Goal: Check status

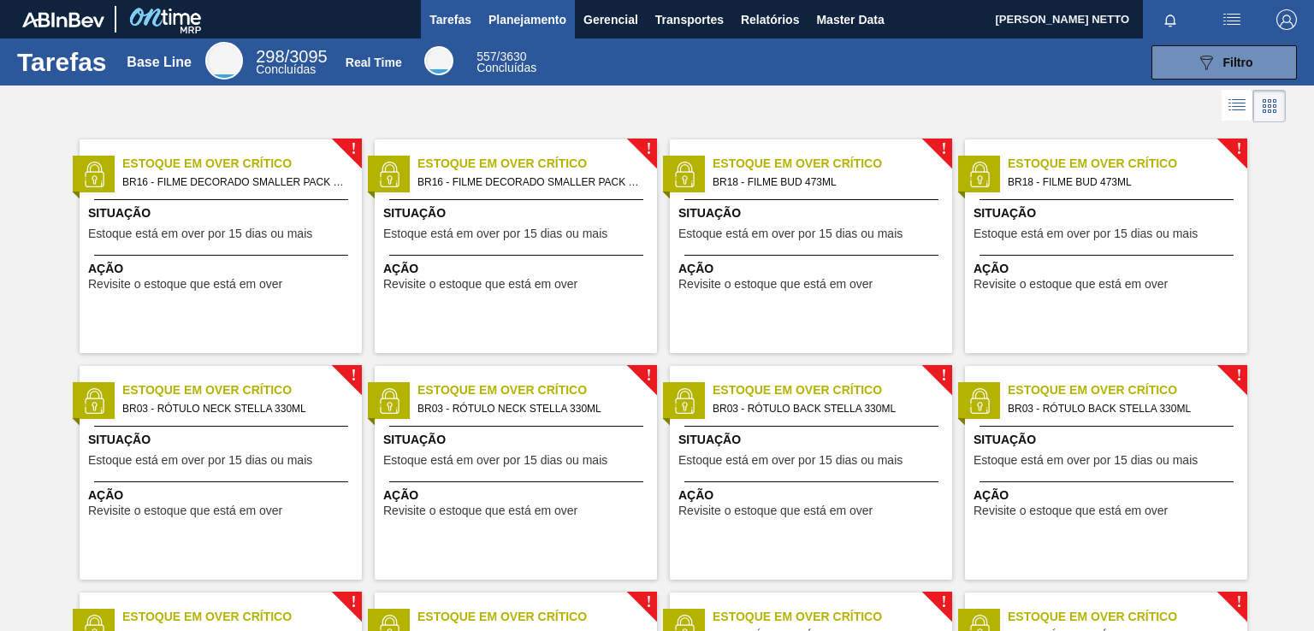
click at [524, 15] on span "Planejamento" at bounding box center [528, 19] width 78 height 21
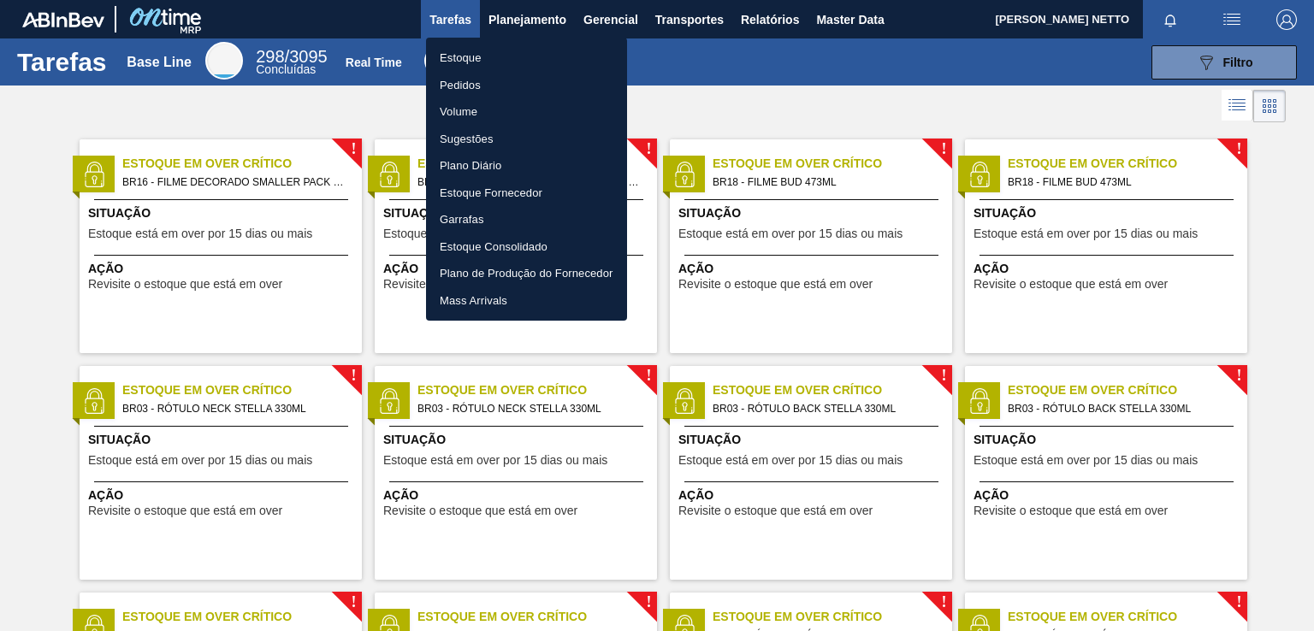
click at [484, 79] on li "Pedidos" at bounding box center [526, 85] width 201 height 27
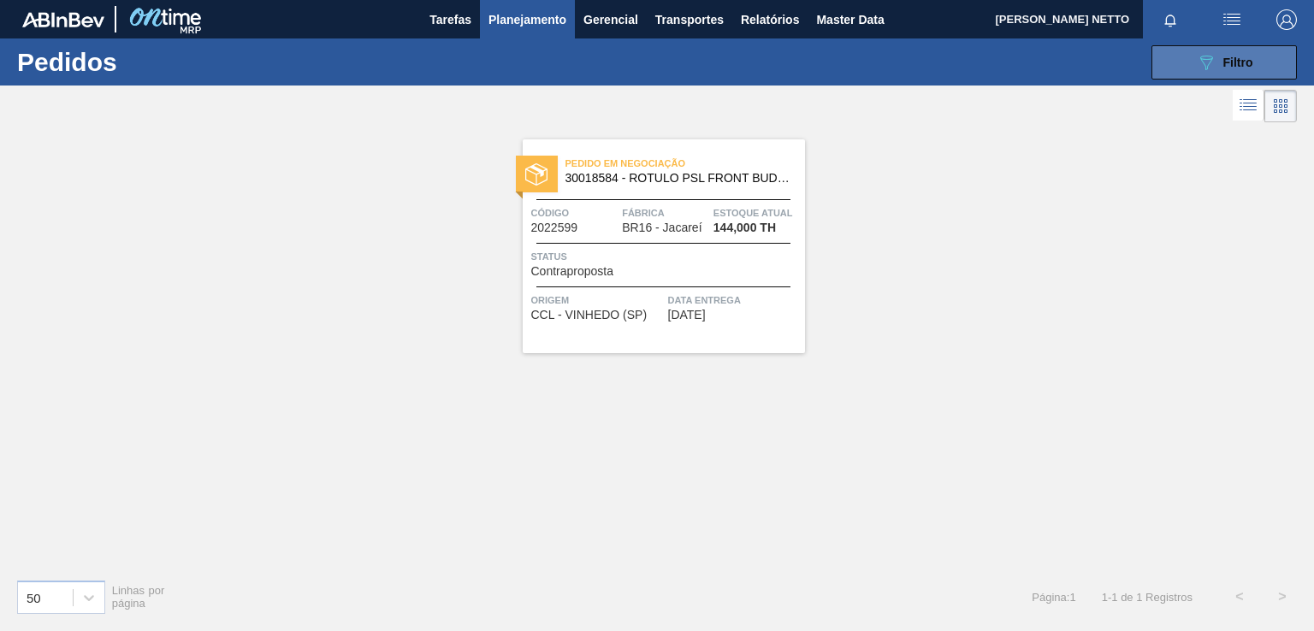
click at [1189, 52] on button "089F7B8B-B2A5-4AFE-B5C0-19BA573D28AC Filtro" at bounding box center [1224, 62] width 145 height 34
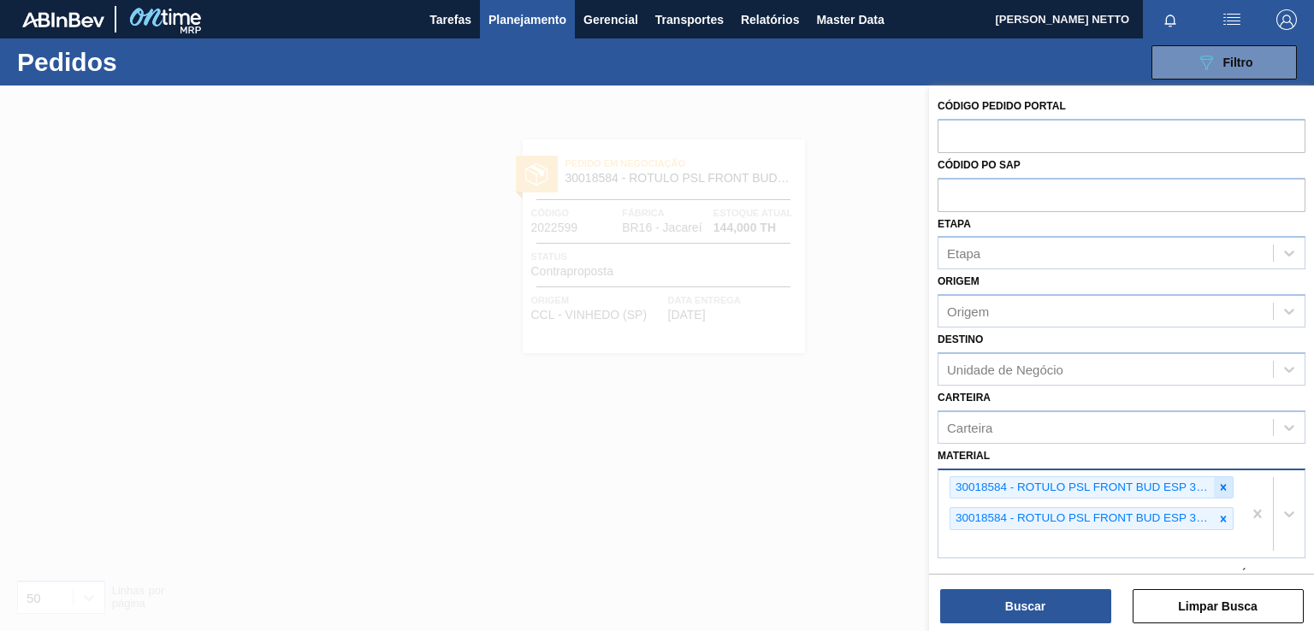
click at [1222, 490] on icon at bounding box center [1223, 488] width 12 height 12
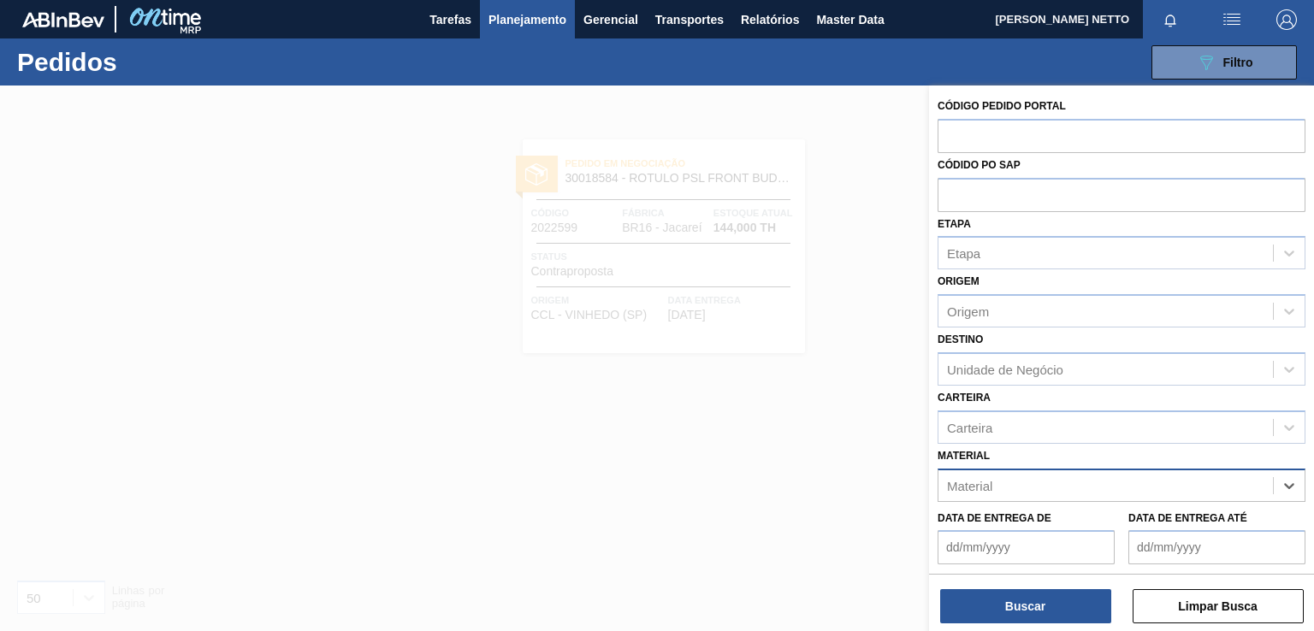
click at [1177, 480] on div "Material" at bounding box center [1106, 485] width 335 height 25
paste input "30012285"
type input "30012285"
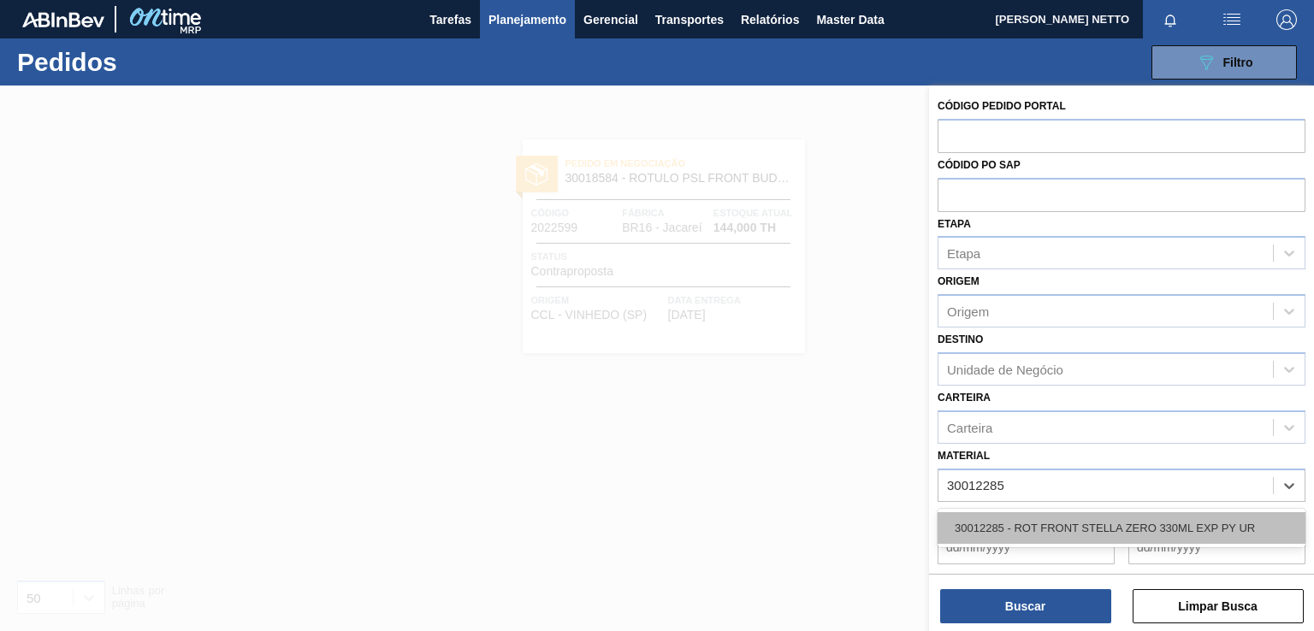
click at [1014, 519] on div "30012285 - ROT FRONT STELLA ZERO 330ML EXP PY UR" at bounding box center [1122, 528] width 368 height 32
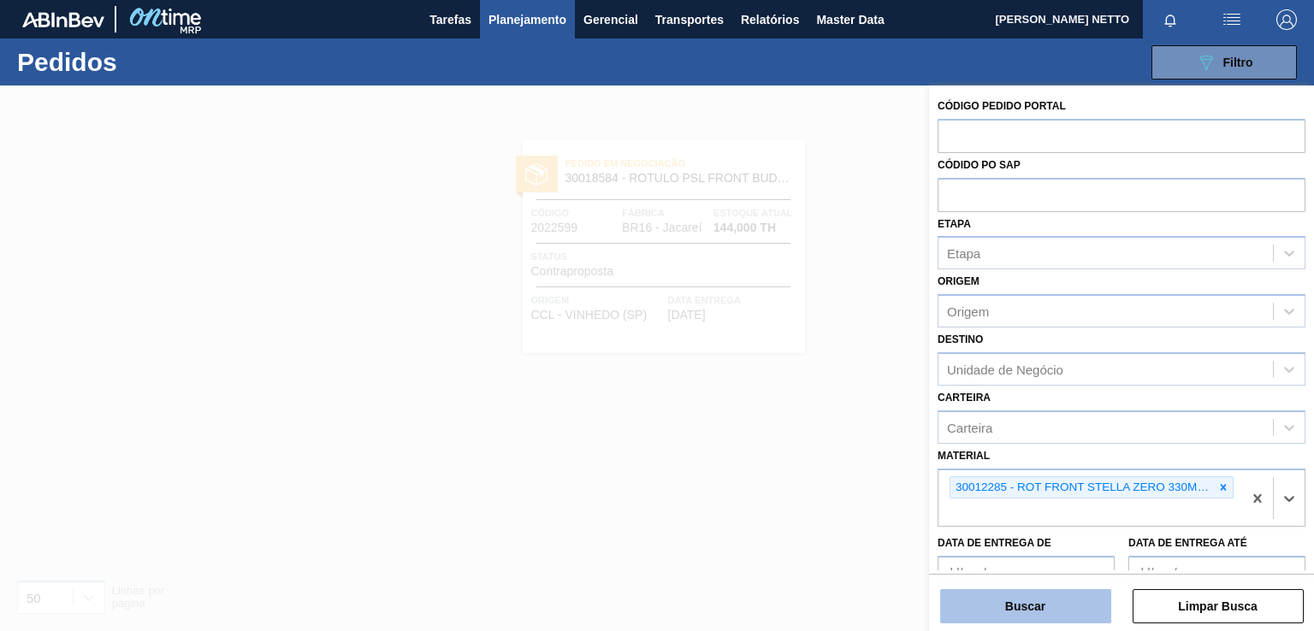
click at [1017, 601] on button "Buscar" at bounding box center [1025, 606] width 171 height 34
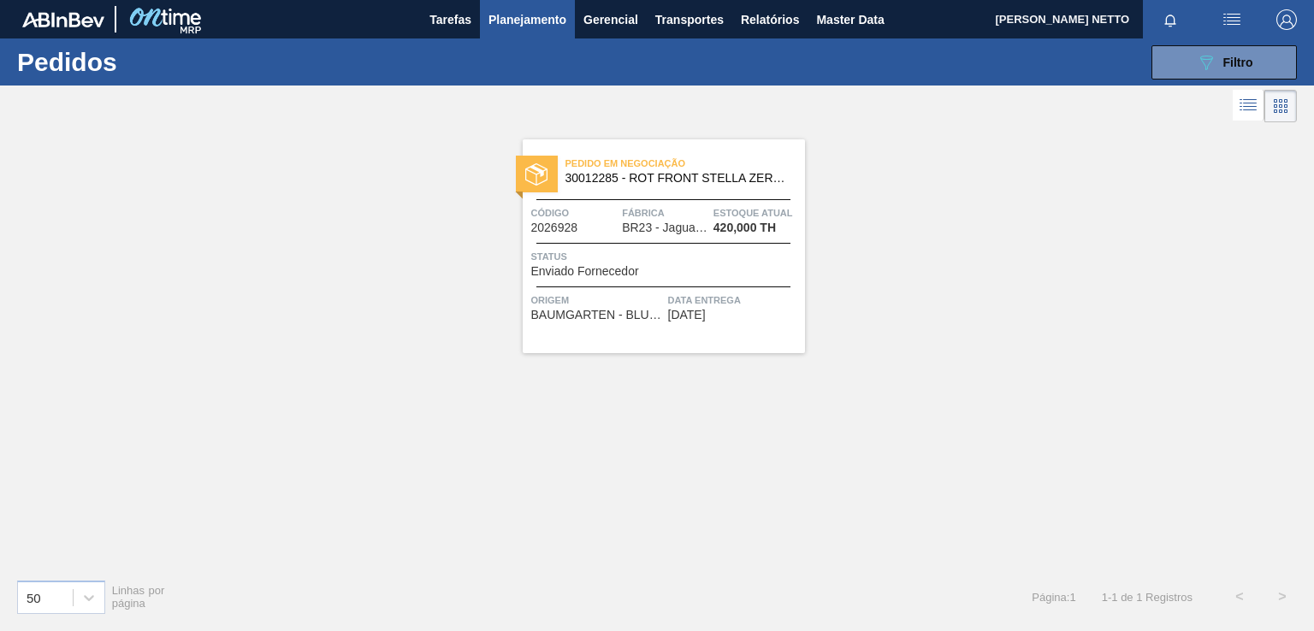
click at [744, 329] on div "Pedido em Negociação 30012285 - ROT FRONT STELLA ZERO 330ML EXP PY UR Código 20…" at bounding box center [664, 246] width 282 height 214
